Goal: Task Accomplishment & Management: Complete application form

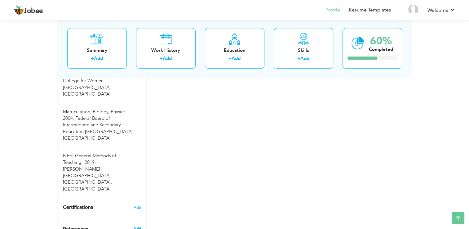
click at [140, 226] on span "Add" at bounding box center [137, 229] width 8 height 6
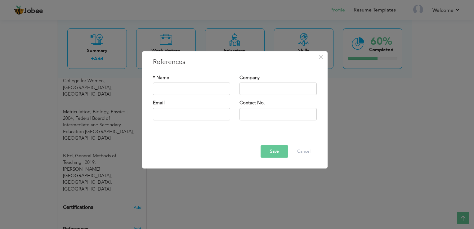
click at [248, 193] on div "× References * Name Company Email" at bounding box center [237, 114] width 474 height 229
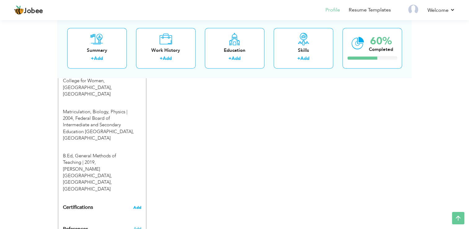
click at [134, 205] on span "Add" at bounding box center [137, 207] width 8 height 4
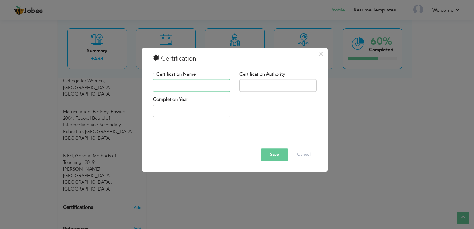
click at [169, 86] on input "text" at bounding box center [191, 85] width 77 height 12
click at [191, 77] on div "* Certification Name" at bounding box center [191, 81] width 77 height 20
click at [188, 86] on input "text" at bounding box center [191, 85] width 77 height 12
type input "Basic Teaching and Learning Skills"
click at [247, 86] on input "text" at bounding box center [277, 85] width 77 height 12
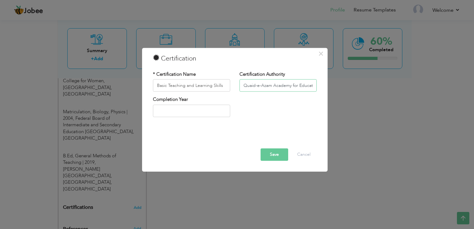
click at [313, 83] on input "Quaid-e-Azam Academy for Educational Development" at bounding box center [277, 85] width 77 height 12
type input "Quaid-e-Azam Academy for Educational Development [GEOGRAPHIC_DATA] [GEOGRAPHIC_…"
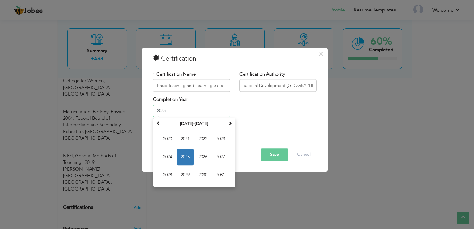
scroll to position [0, 0]
click at [216, 110] on input "2025" at bounding box center [191, 110] width 77 height 12
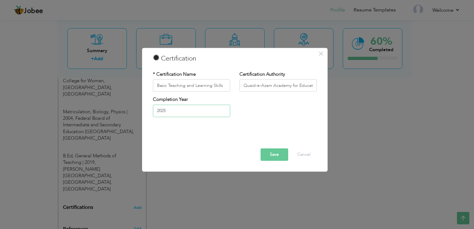
click at [167, 112] on input "2025" at bounding box center [191, 110] width 77 height 12
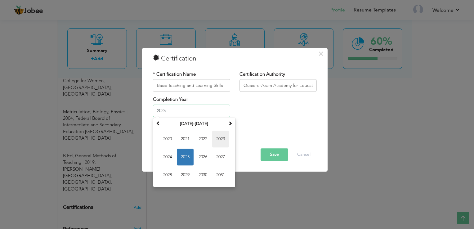
click at [217, 139] on span "2023" at bounding box center [220, 139] width 17 height 17
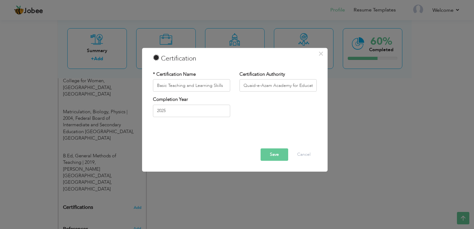
type input "2023"
click at [275, 151] on button "Save" at bounding box center [274, 155] width 28 height 12
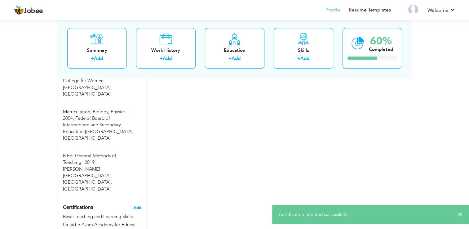
click at [136, 205] on span "Add" at bounding box center [137, 207] width 8 height 4
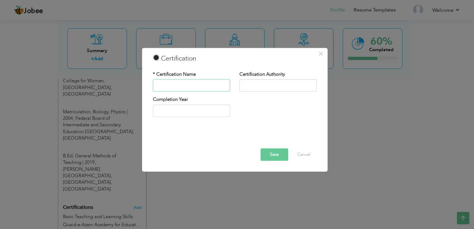
click at [188, 85] on input "text" at bounding box center [191, 85] width 77 height 12
type input "Reading and Critical Thinking Skills"
click at [249, 84] on input "text" at bounding box center [277, 85] width 77 height 12
type input "Quaid-e-Azam Academy for Educational Development [GEOGRAPHIC_DATA] [GEOGRAPHIC_…"
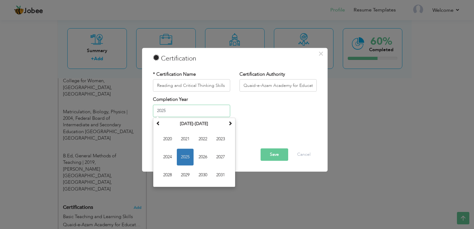
click at [192, 110] on input "2025" at bounding box center [191, 110] width 77 height 12
type input "2"
click at [203, 112] on input "2025" at bounding box center [191, 110] width 77 height 12
click at [204, 109] on input "2025" at bounding box center [191, 110] width 77 height 12
type input "2"
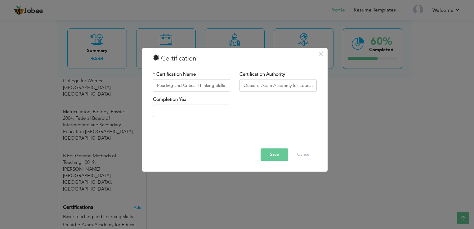
click at [269, 156] on button "Save" at bounding box center [274, 155] width 28 height 12
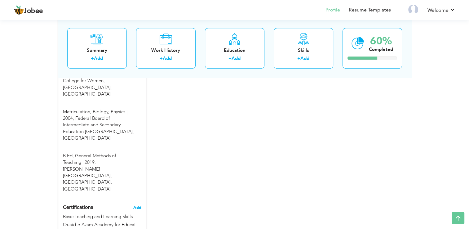
click at [136, 205] on span "Add" at bounding box center [137, 207] width 8 height 4
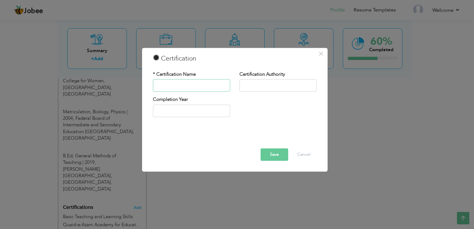
click at [208, 83] on input "text" at bounding box center [191, 85] width 77 height 12
type input "Oral Communication"
click at [248, 85] on input "text" at bounding box center [277, 85] width 77 height 12
type input "Quaid-e-Azam Academy for Educational Development [GEOGRAPHIC_DATA] [GEOGRAPHIC_…"
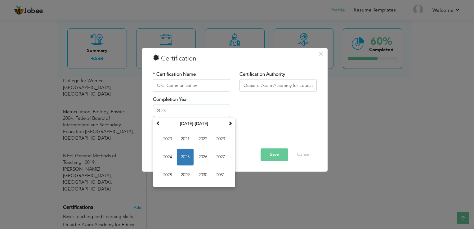
click at [180, 114] on input "2025" at bounding box center [191, 110] width 77 height 12
type input "2"
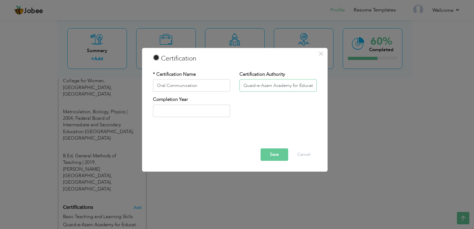
click at [290, 87] on input "Quaid-e-Azam Academy for Educational Development [GEOGRAPHIC_DATA] [GEOGRAPHIC_…" at bounding box center [277, 85] width 77 height 12
click at [273, 155] on button "Save" at bounding box center [274, 155] width 28 height 12
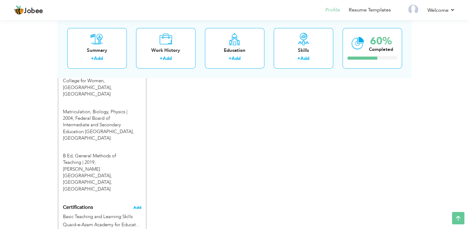
click at [139, 205] on span "Add" at bounding box center [137, 207] width 8 height 4
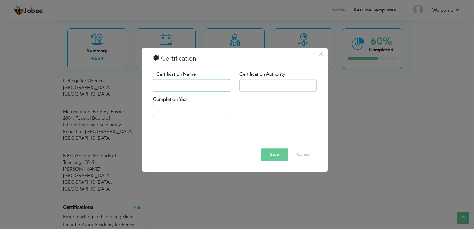
click at [193, 87] on input "text" at bounding box center [191, 85] width 77 height 12
type input "Language Focus"
click at [242, 83] on input "text" at bounding box center [277, 85] width 77 height 12
type input "Quaid-e-Azam Academy for Educational Development [GEOGRAPHIC_DATA] [GEOGRAPHIC_…"
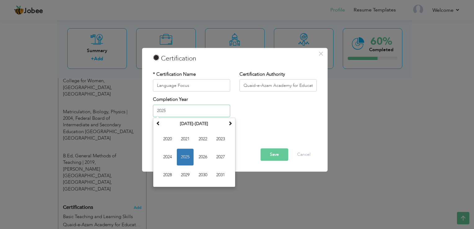
click at [210, 109] on input "2025" at bounding box center [191, 110] width 77 height 12
type input "2"
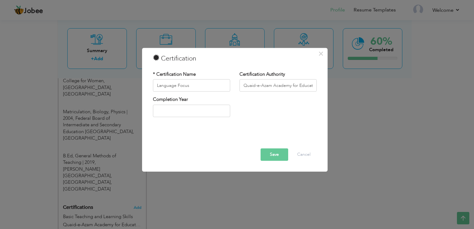
click at [265, 151] on button "Save" at bounding box center [274, 155] width 28 height 12
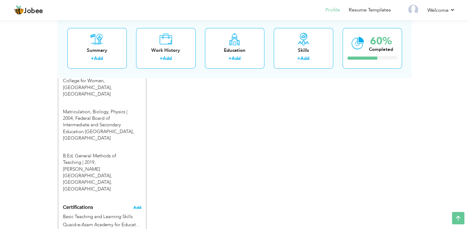
click at [137, 205] on span "Add" at bounding box center [137, 207] width 8 height 4
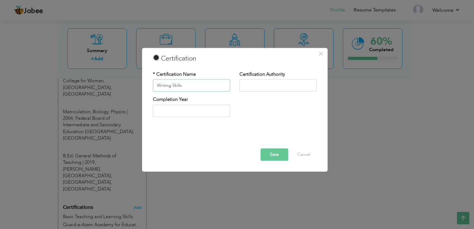
type input "Writing Skills"
click at [285, 87] on input "text" at bounding box center [277, 85] width 77 height 12
type input "Quaid-e-Azam Academy for Educational Development [GEOGRAPHIC_DATA] [GEOGRAPHIC_…"
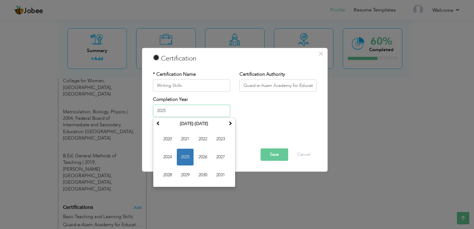
click at [222, 107] on input "2025" at bounding box center [191, 110] width 77 height 12
type input "2"
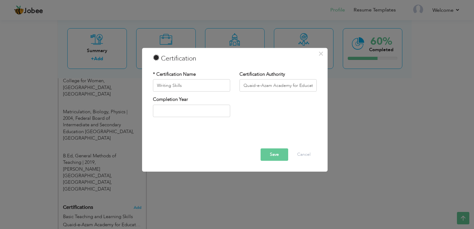
click at [277, 154] on button "Save" at bounding box center [274, 155] width 28 height 12
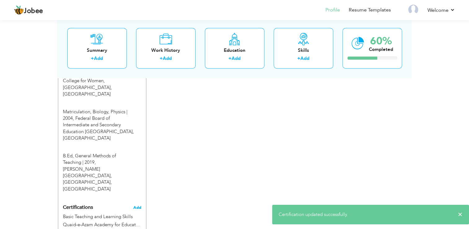
click at [135, 205] on span "Add" at bounding box center [137, 207] width 8 height 4
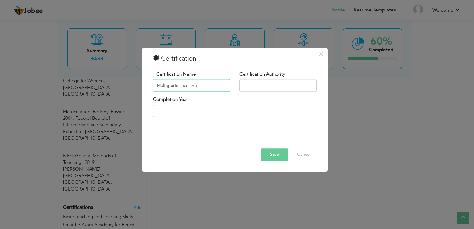
type input "Multigrade Teaching"
click at [281, 85] on input "text" at bounding box center [277, 85] width 77 height 12
type input "Quaid-e-Azam Academy for Educational Development [GEOGRAPHIC_DATA] [GEOGRAPHIC_…"
type input "2025"
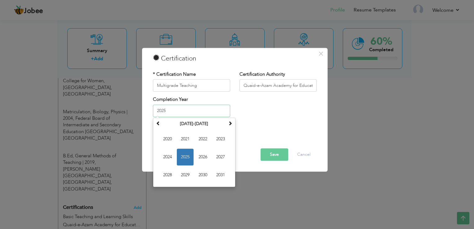
click at [214, 112] on input "2025" at bounding box center [191, 110] width 77 height 12
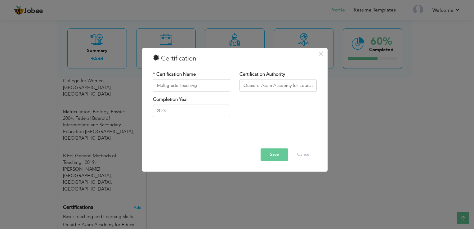
click at [262, 115] on div "Completion Year 2025" at bounding box center [234, 108] width 173 height 25
click at [278, 154] on button "Save" at bounding box center [274, 155] width 28 height 12
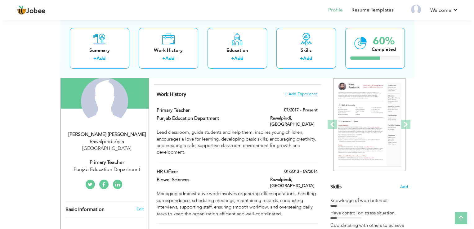
scroll to position [56, 0]
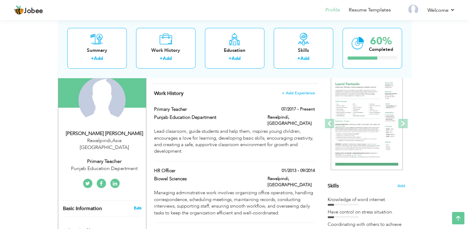
click at [135, 205] on link "Edit" at bounding box center [137, 208] width 7 height 6
type input "[PERSON_NAME]"
type input "Abbasi"
type input "[PHONE_NUMBER]"
select select "number:166"
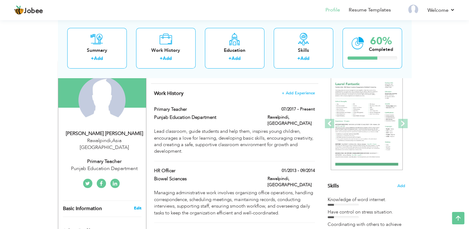
type input "Asia"
type input "Rawalpindi"
select select "number:10"
type input "Punjab Education Department"
type input "Primary Teacher"
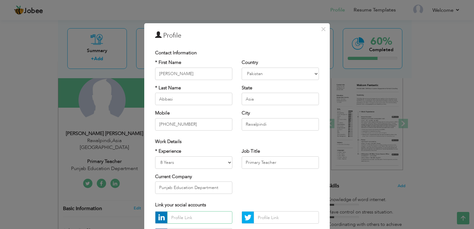
click at [179, 219] on input "text" at bounding box center [199, 217] width 65 height 12
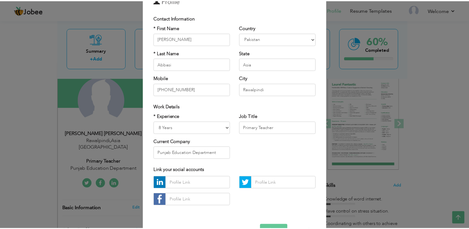
scroll to position [54, 0]
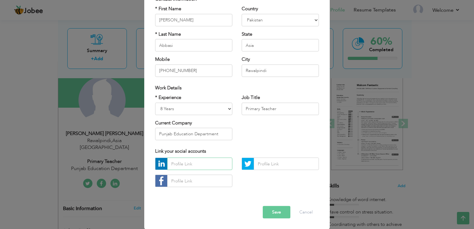
click at [209, 164] on input "text" at bounding box center [199, 164] width 65 height 12
click at [269, 211] on button "Save" at bounding box center [277, 212] width 28 height 12
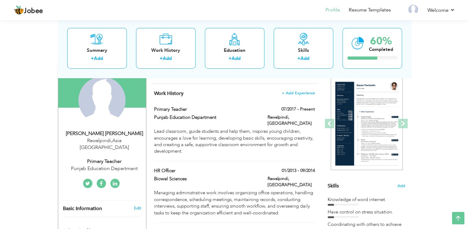
drag, startPoint x: 334, startPoint y: 216, endPoint x: 350, endPoint y: 217, distance: 15.8
click at [350, 217] on div at bounding box center [343, 217] width 31 height 2
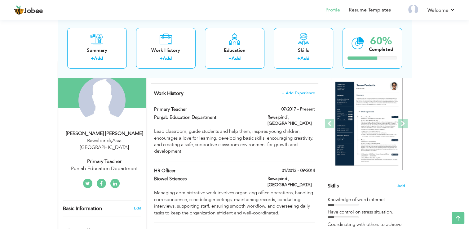
click at [350, 217] on div at bounding box center [343, 217] width 31 height 2
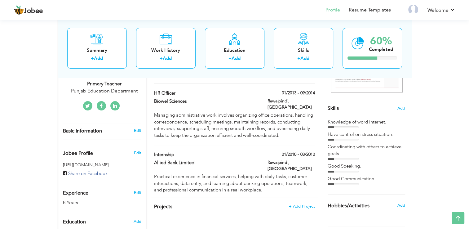
scroll to position [146, 0]
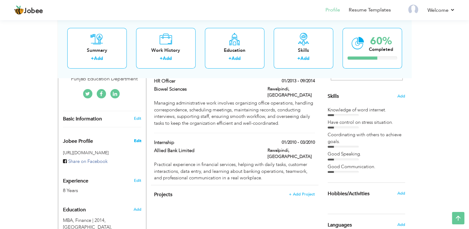
click at [137, 138] on span "Edit" at bounding box center [137, 141] width 7 height 6
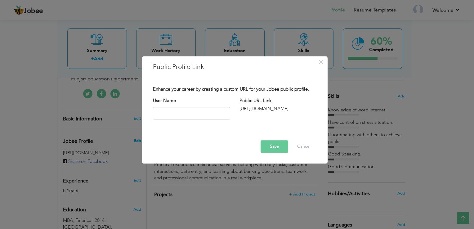
click at [137, 133] on div "× Public Profile Link Enhance your career by creating a custom URL for your Job…" at bounding box center [237, 114] width 474 height 229
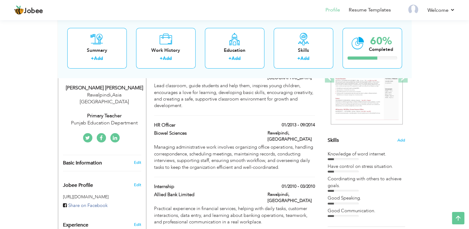
scroll to position [100, 0]
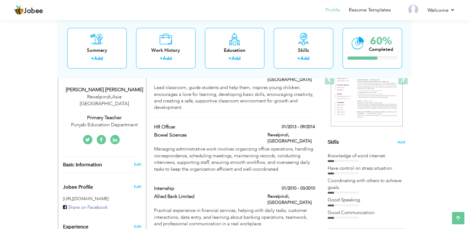
click at [116, 137] on icon at bounding box center [115, 139] width 4 height 5
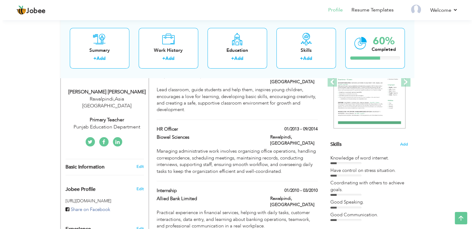
scroll to position [100, 0]
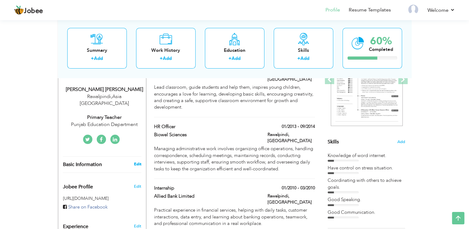
click at [135, 161] on link "Edit" at bounding box center [137, 164] width 7 height 6
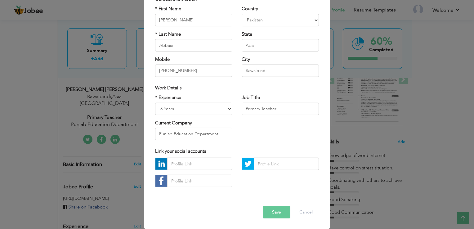
scroll to position [0, 0]
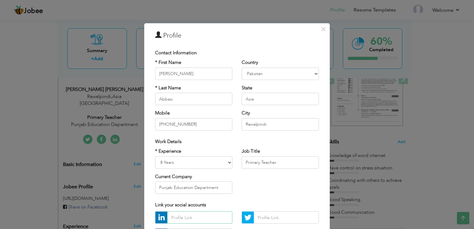
click at [193, 218] on input "text" at bounding box center [199, 217] width 65 height 12
click at [212, 219] on input "https://www.linkendin" at bounding box center [199, 217] width 65 height 12
type input "https://www.linkendin.com/in/afshan-abbasi-3a9249380"
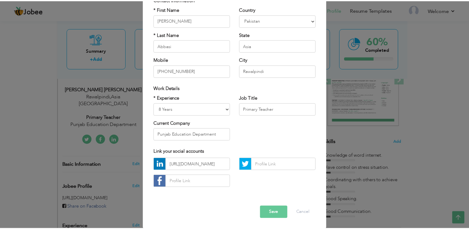
scroll to position [54, 0]
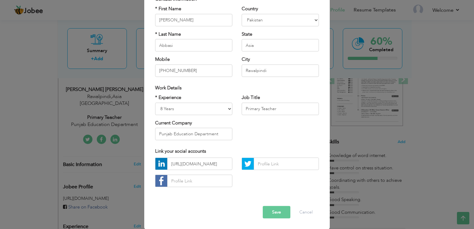
click at [280, 210] on button "Save" at bounding box center [277, 212] width 28 height 12
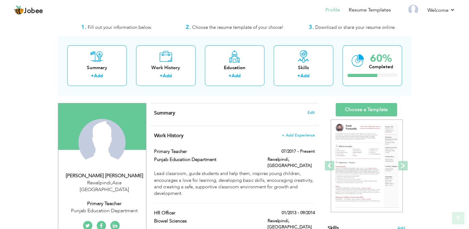
scroll to position [0, 0]
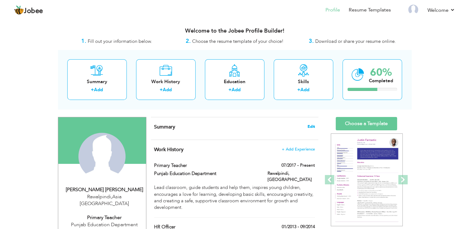
click at [311, 125] on span "Edit" at bounding box center [311, 126] width 7 height 4
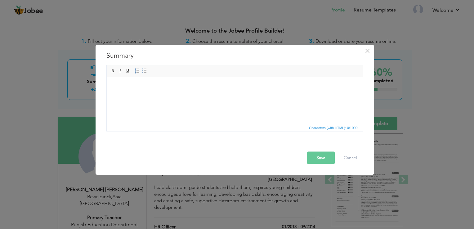
click at [218, 87] on body at bounding box center [235, 86] width 244 height 7
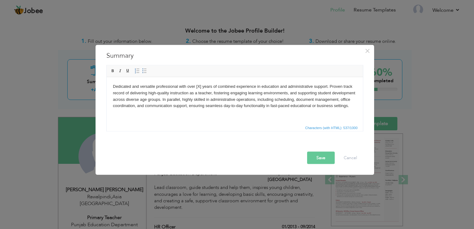
click at [289, 105] on body "Dedicated and versatile professional with over [X] years of combined experience…" at bounding box center [235, 96] width 244 height 26
click at [321, 156] on button "Save" at bounding box center [321, 158] width 28 height 12
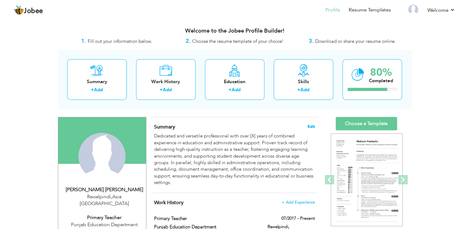
click at [313, 127] on span "Edit" at bounding box center [311, 126] width 7 height 4
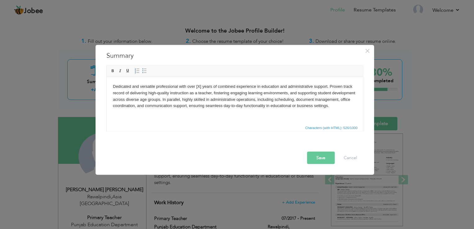
click at [201, 86] on body "Dedicated and versatile professional with over [X] years of combined experience…" at bounding box center [235, 96] width 244 height 26
click at [325, 158] on button "Save" at bounding box center [321, 158] width 28 height 12
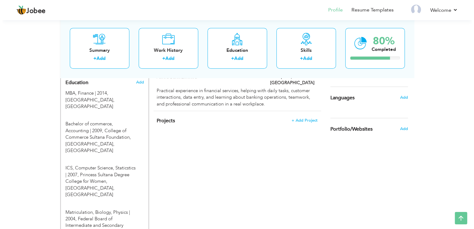
scroll to position [274, 0]
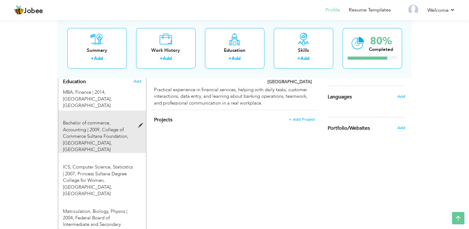
click at [139, 123] on span at bounding box center [142, 125] width 8 height 5
type input "Bachelor of commerce"
type input "Accounting"
type input "2009"
type input "College of Commerce Sultana Foundation, [GEOGRAPHIC_DATA]"
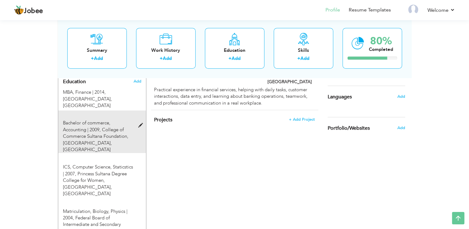
type input "55"
radio input "false"
radio input "true"
type input "[GEOGRAPHIC_DATA]"
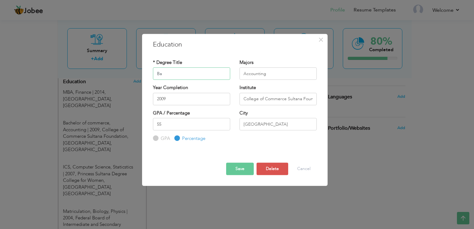
type input "B"
type input "B.Ed"
click at [265, 73] on input "Accounting" at bounding box center [277, 73] width 77 height 12
type input "A"
type input "General Methods of Teaching"
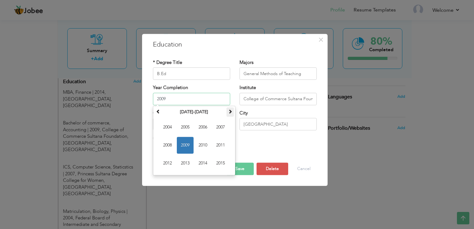
click at [229, 111] on span at bounding box center [230, 111] width 4 height 4
click at [183, 145] on span "2019" at bounding box center [185, 145] width 17 height 17
type input "2019"
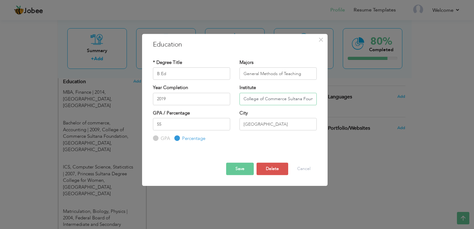
click at [310, 98] on input "College of Commerce Sultana Foundation, [GEOGRAPHIC_DATA]" at bounding box center [277, 99] width 77 height 12
click at [307, 98] on input ", Islamabad" at bounding box center [277, 99] width 77 height 12
type input ","
type input "[PERSON_NAME][GEOGRAPHIC_DATA], [GEOGRAPHIC_DATA]"
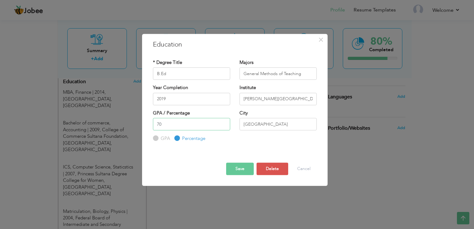
type input "70"
click at [244, 170] on button "Save" at bounding box center [240, 168] width 28 height 12
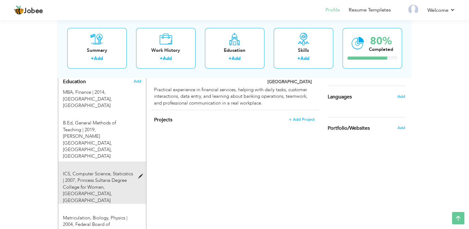
click at [139, 174] on span at bounding box center [142, 176] width 8 height 5
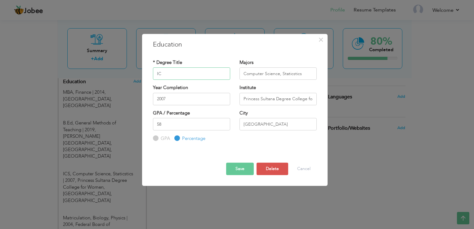
type input "I"
type input "b"
type input "Bachelor of Commerce"
click at [303, 73] on input "Computer Science, Staticstics" at bounding box center [277, 73] width 77 height 12
type input "C"
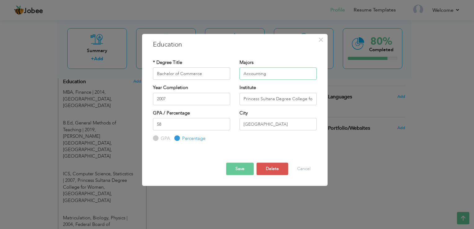
type input "Accounting"
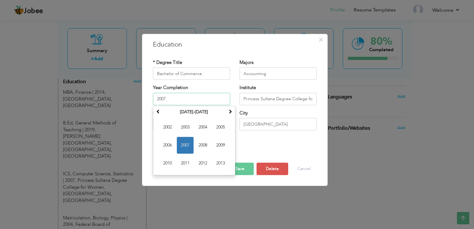
click at [222, 99] on input "2007" at bounding box center [191, 99] width 77 height 12
type input "2009"
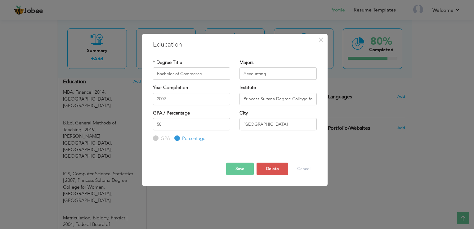
click at [233, 98] on div "Year Completion 2009" at bounding box center [191, 96] width 87 height 25
click at [282, 101] on input "Princess Sultana Degree College for Women, Islamabad" at bounding box center [277, 99] width 77 height 12
click at [306, 97] on input "College for Women, Islamabad" at bounding box center [277, 99] width 77 height 12
type input "C"
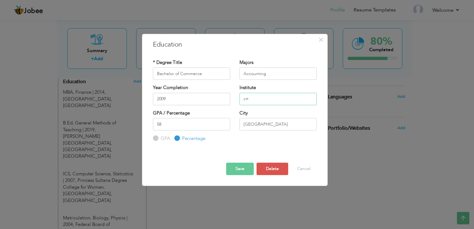
type input "c"
type input "College of Commerce Sultana Foundation, [GEOGRAPHIC_DATA]"
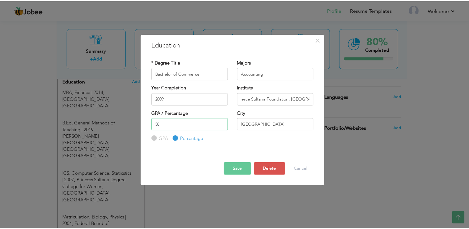
scroll to position [0, 0]
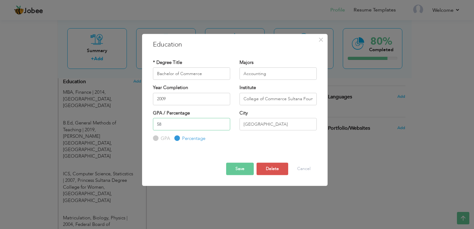
click at [213, 122] on input "58" at bounding box center [191, 124] width 77 height 12
type input "5"
type input "55"
click at [242, 169] on button "Save" at bounding box center [240, 168] width 28 height 12
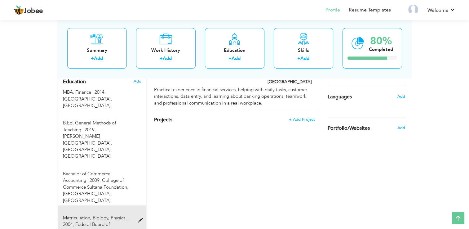
click at [139, 218] on span at bounding box center [142, 220] width 8 height 5
type input "Matriculation"
type input "Biology, Physics"
type input "2004"
type input "Federal Board of Intermediate and Secondary Education [GEOGRAPHIC_DATA]"
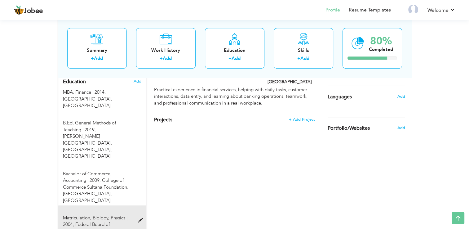
type input "51"
type input "Rawalpindi"
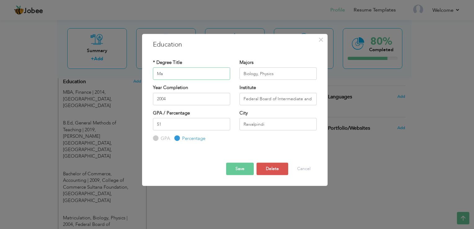
type input "M"
type input "ICS"
click at [280, 70] on input "Biology, Physics" at bounding box center [277, 73] width 77 height 12
type input "B"
type input "Computer Science, Statistics"
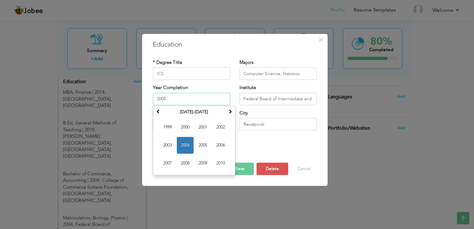
click at [196, 100] on input "2004" at bounding box center [191, 99] width 77 height 12
click at [171, 162] on span "2007" at bounding box center [167, 163] width 17 height 17
type input "2007"
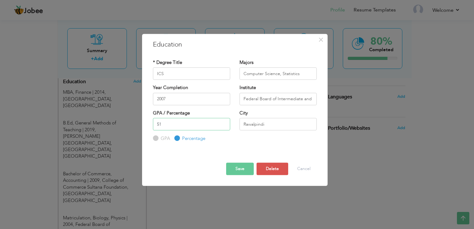
click at [182, 126] on input "51" at bounding box center [191, 124] width 77 height 12
type input "5"
type input "58"
click at [245, 169] on button "Save" at bounding box center [240, 168] width 28 height 12
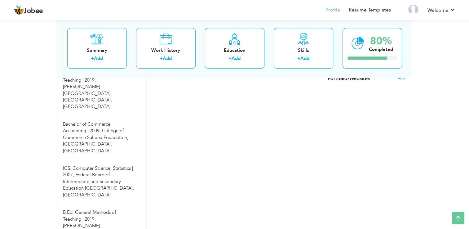
scroll to position [336, 0]
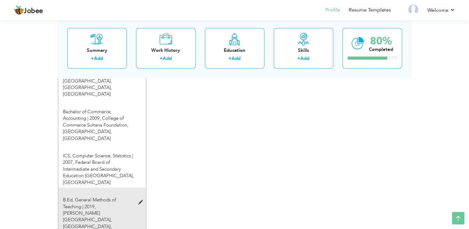
click at [140, 200] on span at bounding box center [142, 202] width 8 height 5
type input "B.Ed"
type input "General Methods of Teaching"
type input "2019"
type input "[PERSON_NAME][GEOGRAPHIC_DATA], [GEOGRAPHIC_DATA]"
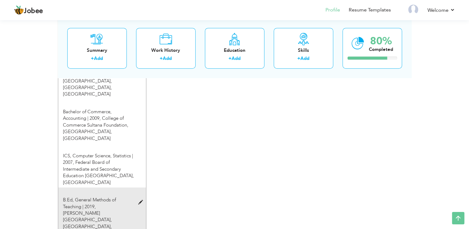
type input "70"
type input "[GEOGRAPHIC_DATA]"
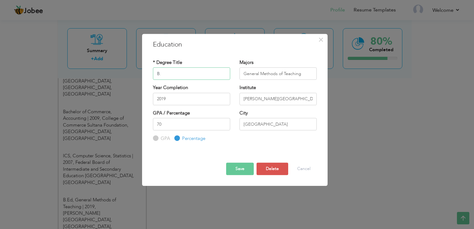
type input "B"
type input "Matriculation"
type input "Biology, Physics"
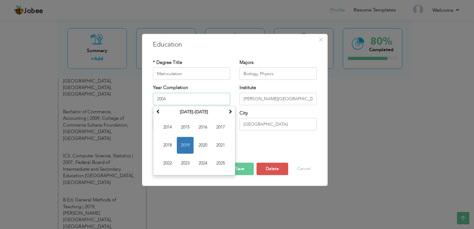
type input "2004"
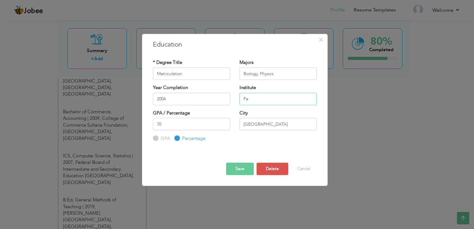
type input "Federal Board of Intermediate and Secondary Education [GEOGRAPHIC_DATA]"
type input "51"
click at [242, 168] on button "Save" at bounding box center [240, 168] width 28 height 12
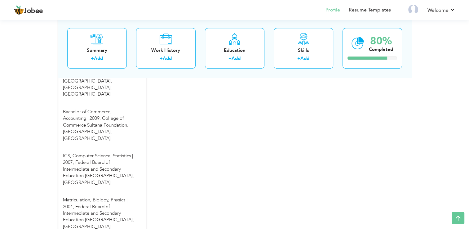
click at [469, 118] on div "View Resume Export PDF Profile Summary Public Link Experience Education Awards …" at bounding box center [234, 71] width 469 height 776
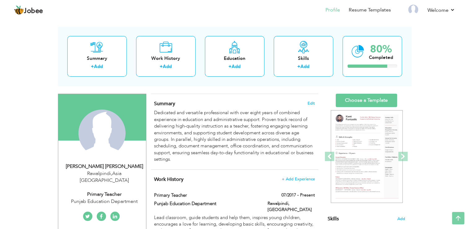
scroll to position [20, 0]
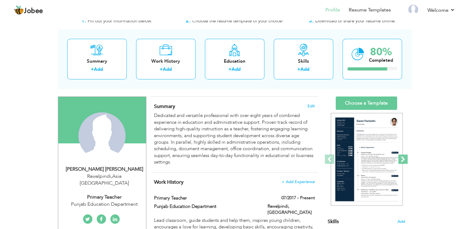
click at [406, 158] on span at bounding box center [402, 158] width 9 height 9
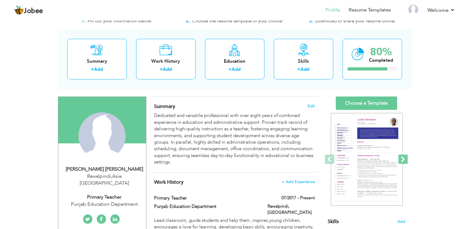
click at [406, 158] on span at bounding box center [402, 158] width 9 height 9
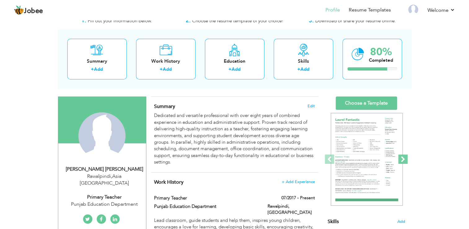
click at [406, 158] on span at bounding box center [402, 158] width 9 height 9
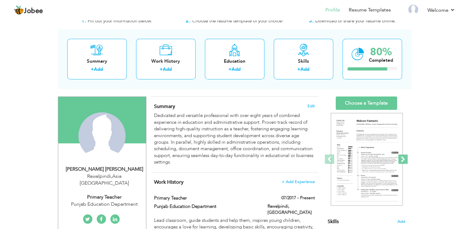
click at [406, 158] on span at bounding box center [402, 158] width 9 height 9
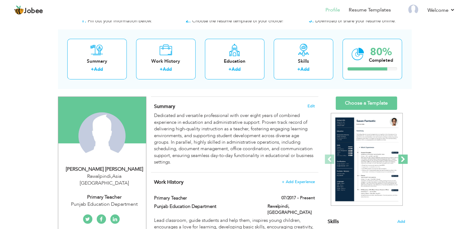
click at [406, 158] on span at bounding box center [402, 158] width 9 height 9
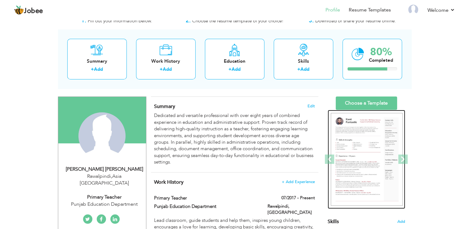
click at [366, 158] on img at bounding box center [367, 159] width 72 height 93
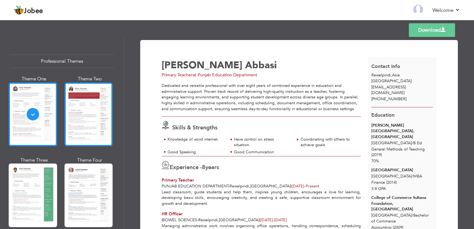
click at [80, 117] on div at bounding box center [88, 114] width 48 height 64
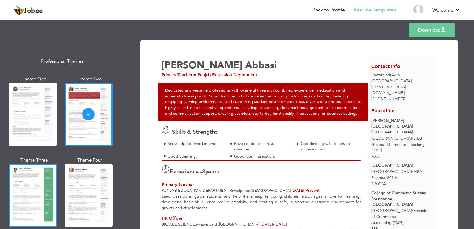
click at [22, 181] on div at bounding box center [33, 195] width 48 height 64
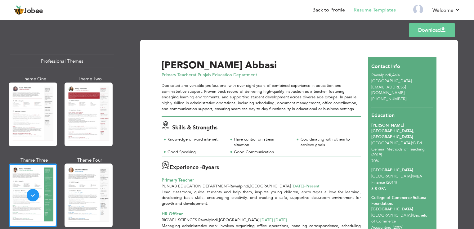
click at [171, 167] on span "Experience -" at bounding box center [186, 167] width 32 height 8
click at [318, 8] on link "Back to Profile" at bounding box center [328, 10] width 33 height 7
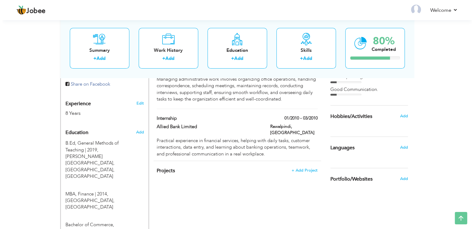
scroll to position [224, 0]
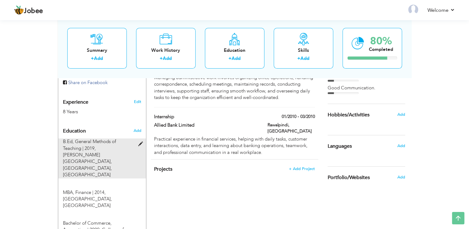
click at [141, 142] on span at bounding box center [142, 144] width 8 height 5
type input "B.Ed"
type input "General Methods of Teaching"
type input "2019"
type input "[PERSON_NAME][GEOGRAPHIC_DATA], [GEOGRAPHIC_DATA]"
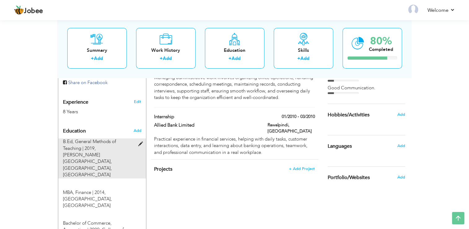
type input "70"
radio input "true"
type input "[GEOGRAPHIC_DATA]"
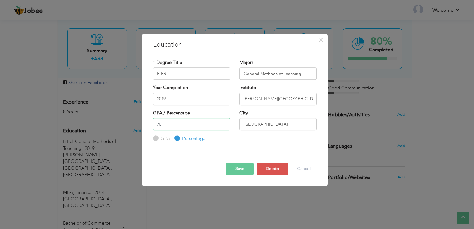
scroll to position [0, 0]
click at [167, 125] on input "70" at bounding box center [191, 124] width 77 height 12
type input "7"
click at [236, 166] on button "Save" at bounding box center [240, 168] width 28 height 12
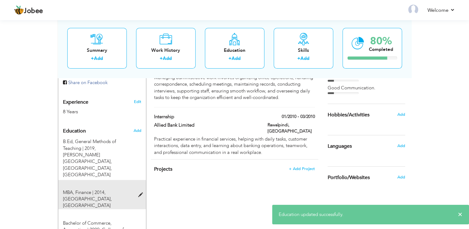
click at [141, 193] on span at bounding box center [142, 195] width 8 height 5
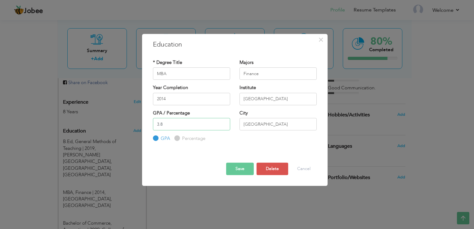
click at [174, 125] on input "3.8" at bounding box center [191, 124] width 77 height 12
type input "3"
drag, startPoint x: 174, startPoint y: 125, endPoint x: 233, endPoint y: 167, distance: 72.7
click at [233, 167] on div "× Education * Degree Title MBA Majors Finance Year Completion 2014 Institute GP…" at bounding box center [234, 110] width 185 height 152
click at [233, 167] on button "Save" at bounding box center [240, 168] width 28 height 12
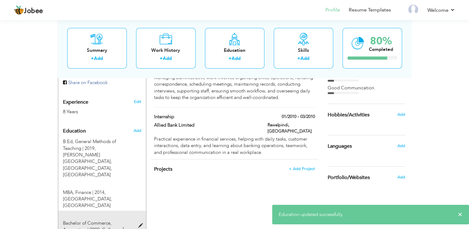
click at [142, 223] on span at bounding box center [142, 225] width 8 height 5
type input "Bachelor of Commerce"
type input "Accounting"
type input "2009"
type input "College of Commerce Sultana Foundation, Islamabad"
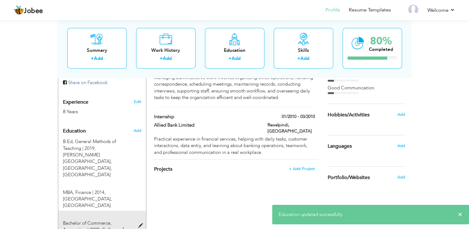
type input "55"
radio input "false"
radio input "true"
type input "Islamabad"
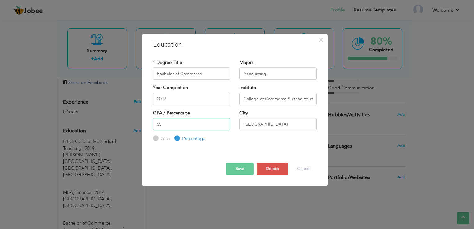
click at [181, 120] on input "55" at bounding box center [191, 124] width 77 height 12
type input "5"
click at [230, 166] on button "Save" at bounding box center [240, 168] width 28 height 12
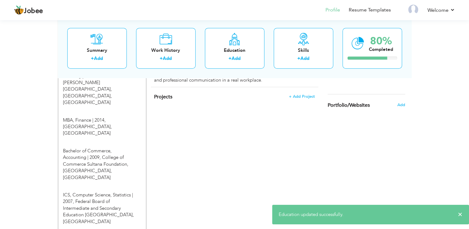
scroll to position [300, 0]
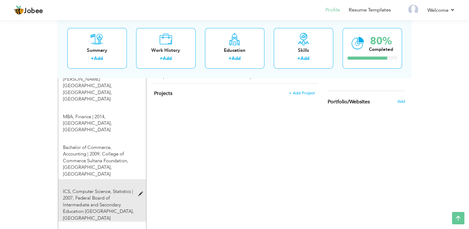
click at [139, 192] on span at bounding box center [142, 194] width 8 height 5
type input "ICS"
type input "Computer Science, Statistics"
type input "2007"
type input "Federal Board of Intermediate and Secondary Education [GEOGRAPHIC_DATA]"
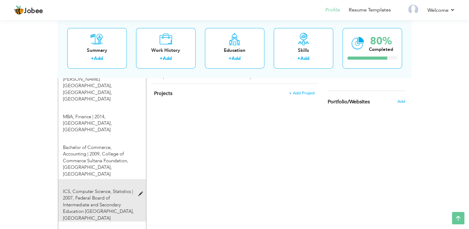
type input "58"
type input "Rawalpindi"
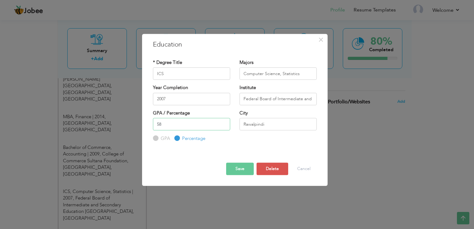
click at [177, 127] on input "58" at bounding box center [191, 124] width 77 height 12
type input "5"
click at [239, 167] on button "Save" at bounding box center [240, 168] width 28 height 12
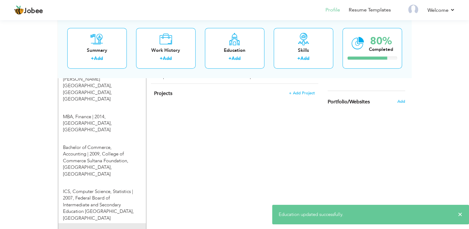
type input "Matriculation"
type input "Biology, Physics"
type input "2004"
type input "51"
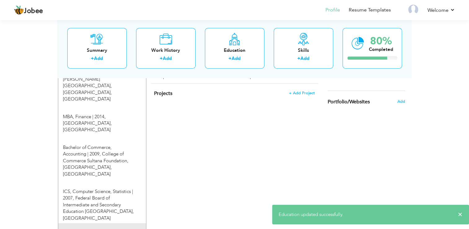
type input "[GEOGRAPHIC_DATA]"
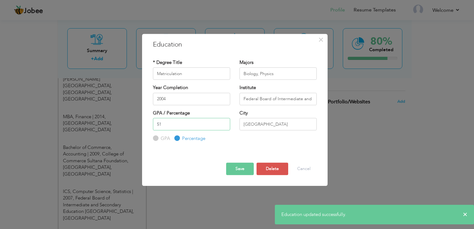
click at [189, 123] on input "51" at bounding box center [191, 124] width 77 height 12
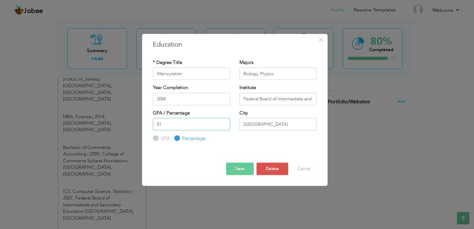
type input "5"
click at [239, 170] on button "Save" at bounding box center [240, 168] width 28 height 12
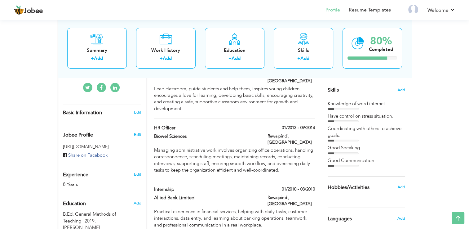
scroll to position [155, 0]
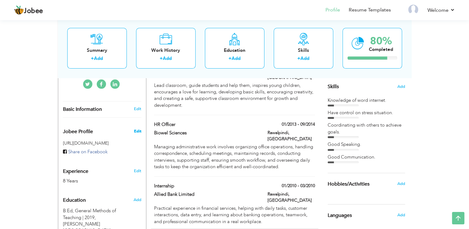
click at [136, 128] on span "Edit" at bounding box center [137, 131] width 7 height 6
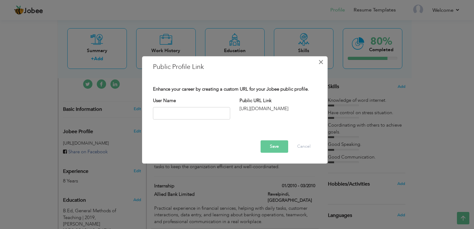
click at [319, 61] on span "×" at bounding box center [320, 61] width 5 height 11
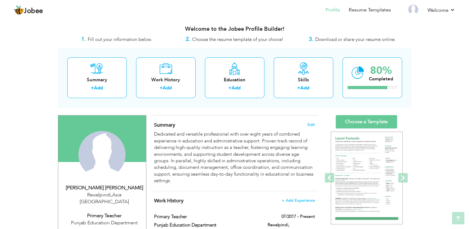
scroll to position [0, 0]
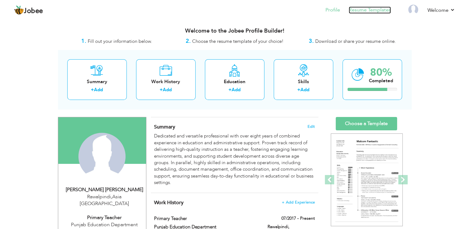
click at [367, 11] on link "Resume Templates" at bounding box center [370, 10] width 42 height 7
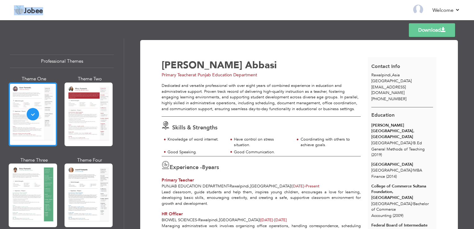
drag, startPoint x: 0, startPoint y: 0, endPoint x: 475, endPoint y: 22, distance: 475.3
click at [473, 22] on html "Jobee Back to Profile Resume Templates Resume Templates Cover Letters About My …" at bounding box center [237, 114] width 474 height 229
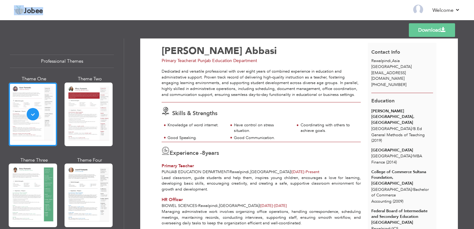
scroll to position [14, 0]
click at [431, 29] on link "Download" at bounding box center [432, 30] width 46 height 14
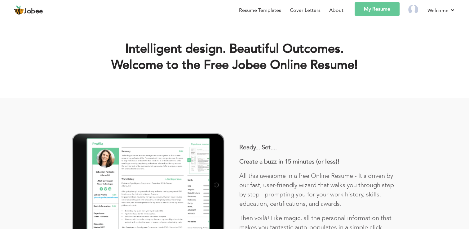
click at [200, 190] on img at bounding box center [151, 187] width 158 height 119
click at [367, 6] on link "My Resume" at bounding box center [377, 9] width 45 height 14
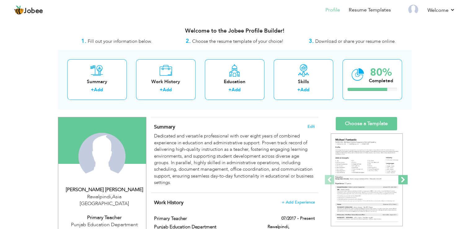
click at [404, 181] on span at bounding box center [402, 179] width 9 height 9
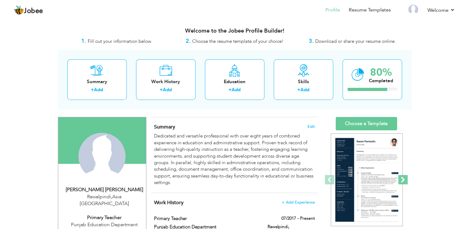
click at [404, 181] on span at bounding box center [402, 179] width 9 height 9
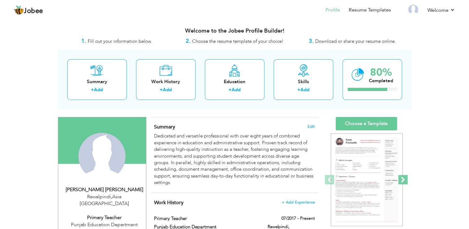
click at [404, 181] on span at bounding box center [402, 179] width 9 height 9
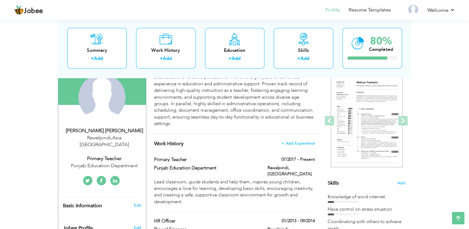
scroll to position [55, 0]
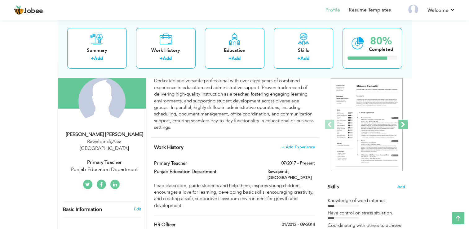
click at [402, 123] on span at bounding box center [402, 124] width 9 height 9
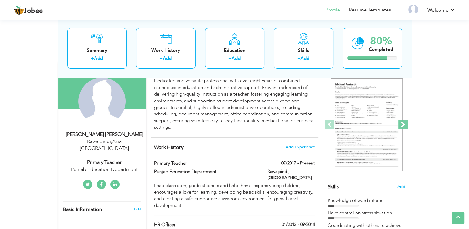
click at [402, 123] on span at bounding box center [402, 124] width 9 height 9
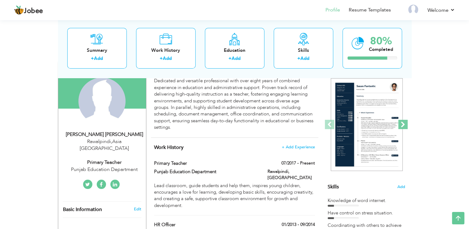
click at [402, 123] on span at bounding box center [402, 124] width 9 height 9
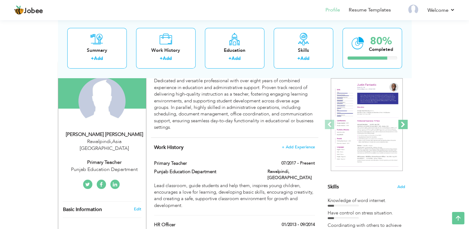
click at [402, 123] on span at bounding box center [402, 124] width 9 height 9
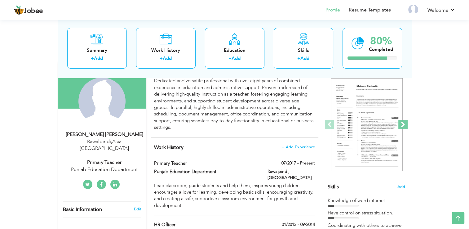
click at [402, 123] on span at bounding box center [402, 124] width 9 height 9
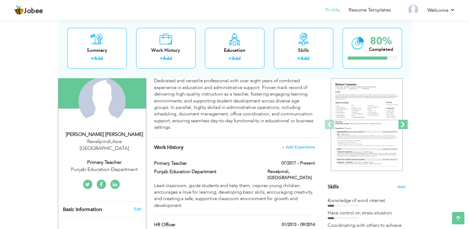
click at [402, 123] on span at bounding box center [402, 124] width 9 height 9
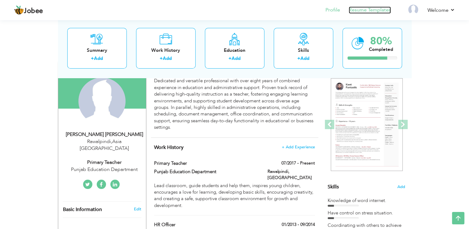
click at [375, 10] on link "Resume Templates" at bounding box center [370, 10] width 42 height 7
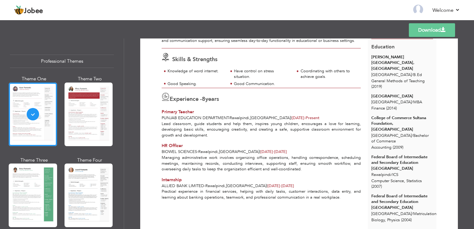
scroll to position [66, 0]
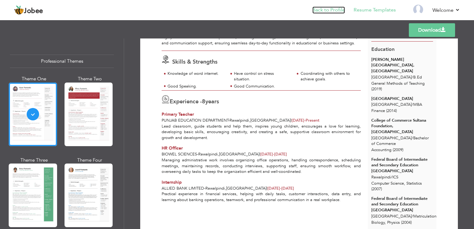
click at [332, 10] on link "Back to Profile" at bounding box center [328, 10] width 33 height 7
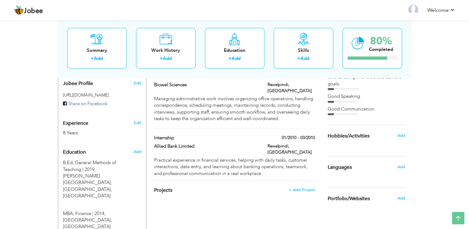
scroll to position [206, 0]
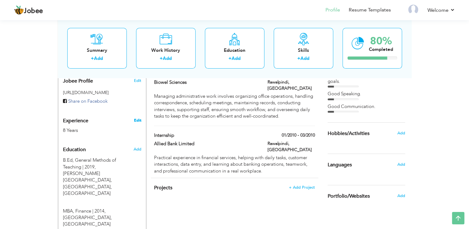
click at [136, 118] on link "Edit" at bounding box center [137, 121] width 7 height 6
type input "[PERSON_NAME]"
type input "Abbasi"
type input "[PHONE_NUMBER]"
select select "number:166"
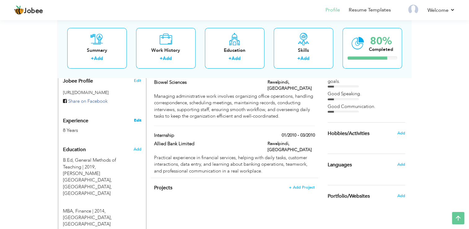
type input "Asia"
type input "Rawalpindi"
select select "number:10"
type input "Punjab Education Department"
type input "Primary Teacher"
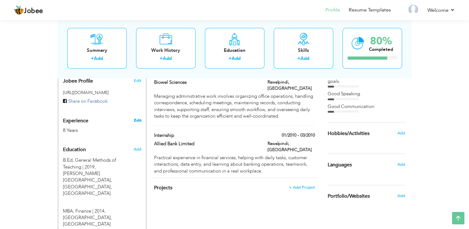
type input "https://www.linkendin.com/in/afshan-abbasi-3a9249380"
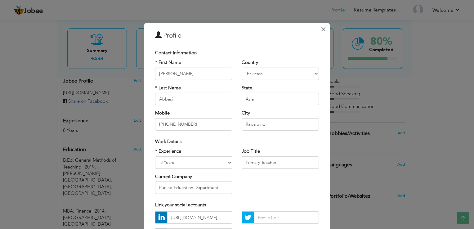
click at [321, 33] on span "×" at bounding box center [323, 29] width 5 height 11
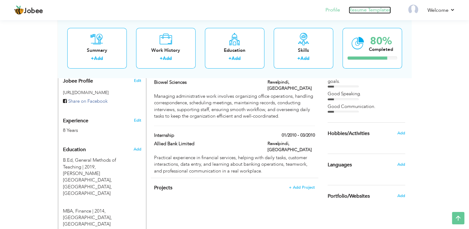
click at [366, 11] on link "Resume Templates" at bounding box center [370, 10] width 42 height 7
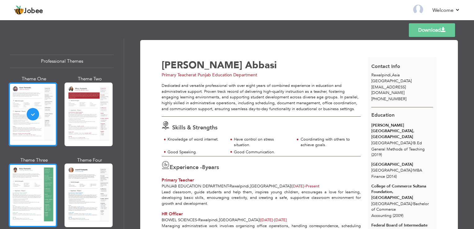
click at [41, 204] on div at bounding box center [33, 195] width 48 height 64
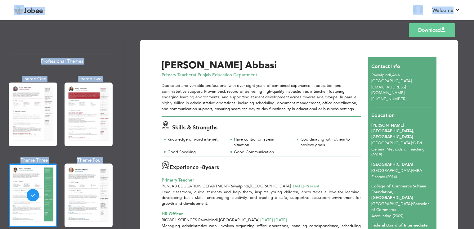
drag, startPoint x: 471, startPoint y: 76, endPoint x: 475, endPoint y: 86, distance: 10.2
click at [473, 86] on html "Jobee Back to Profile Resume Templates Resume Templates Cover Letters About My …" at bounding box center [237, 114] width 474 height 229
click at [435, 30] on link "Download" at bounding box center [432, 30] width 46 height 14
